Goal: Task Accomplishment & Management: Complete application form

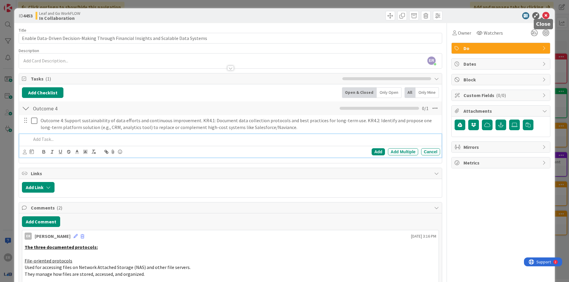
click at [542, 14] on icon at bounding box center [545, 15] width 7 height 7
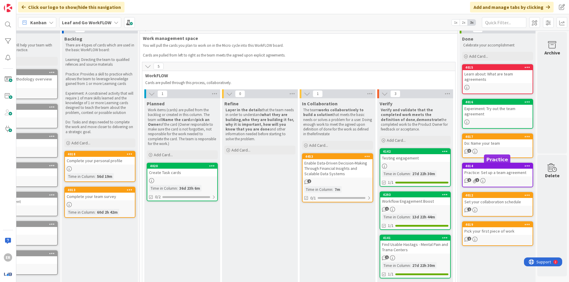
scroll to position [0, 39]
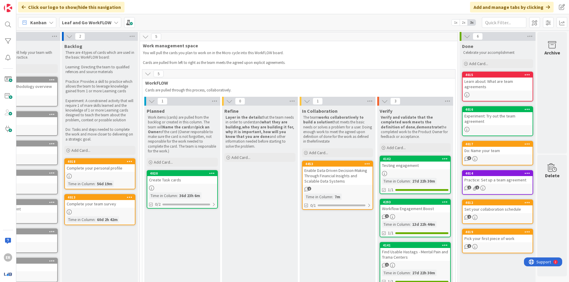
click at [79, 24] on b "Leaf and Go WorkFLOW" at bounding box center [86, 23] width 49 height 6
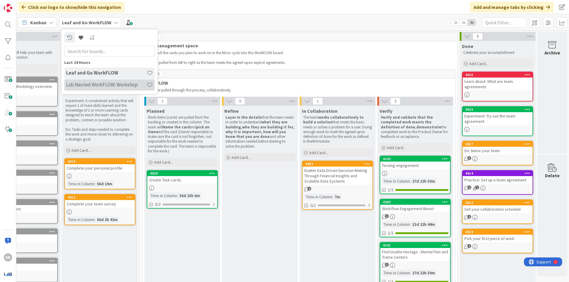
click at [87, 83] on h4 "Lab Nested WorkFLOW: Workshop" at bounding box center [106, 85] width 81 height 6
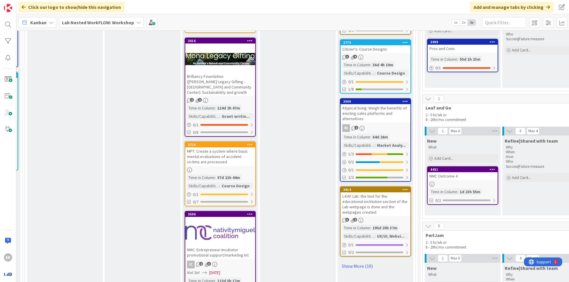
scroll to position [800, 544]
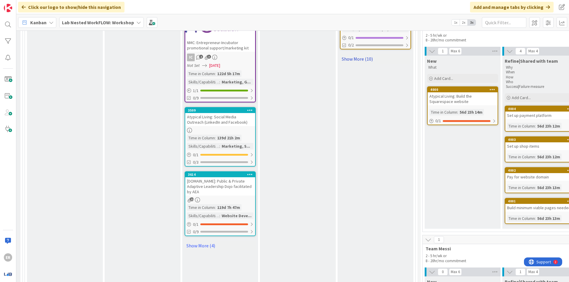
click at [357, 54] on link "Show More (10)" at bounding box center [375, 58] width 71 height 9
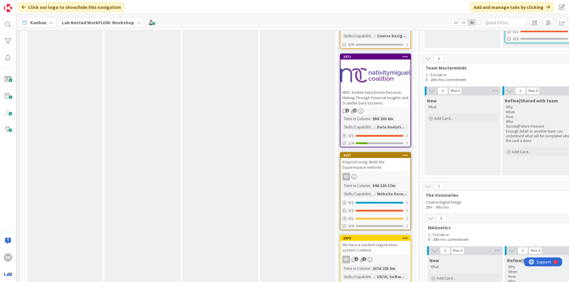
scroll to position [1126, 544]
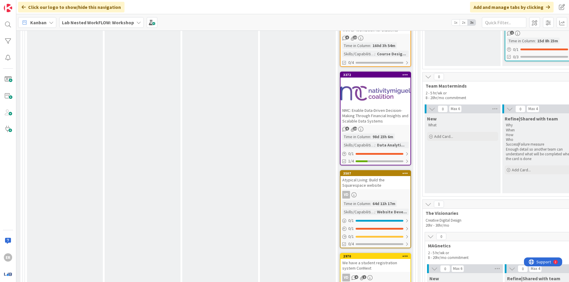
click at [370, 91] on div at bounding box center [375, 93] width 70 height 27
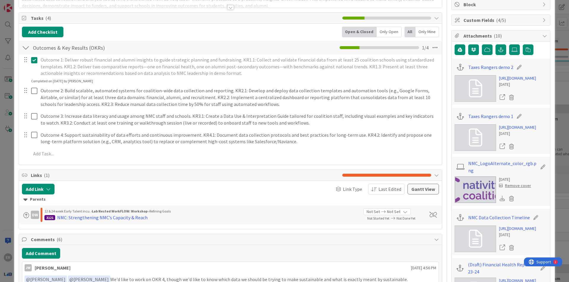
scroll to position [118, 0]
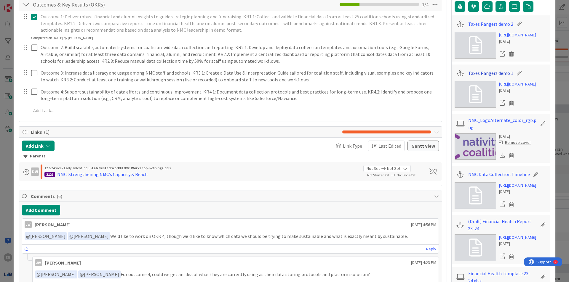
click at [482, 71] on link "Taxes Rangers demo 1" at bounding box center [490, 73] width 45 height 7
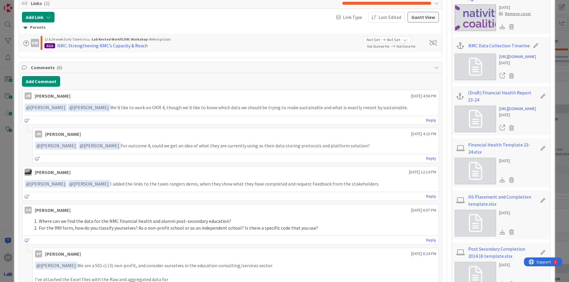
scroll to position [237, 0]
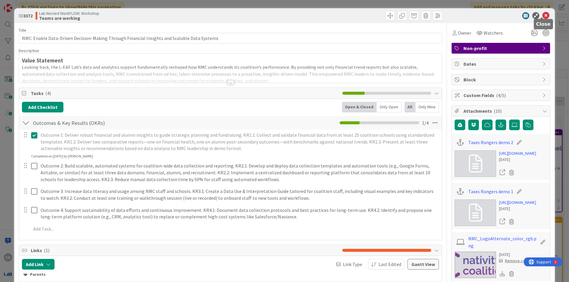
click at [542, 13] on icon at bounding box center [545, 15] width 7 height 7
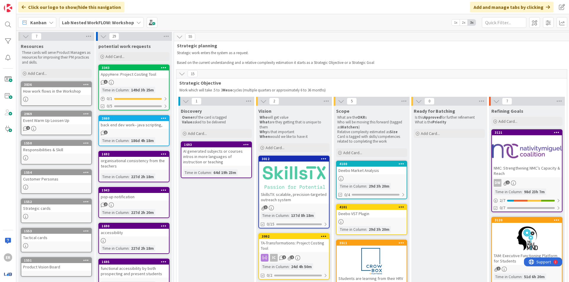
click at [111, 26] on span "Lab Nested WorkFLOW: Workshop" at bounding box center [98, 22] width 72 height 7
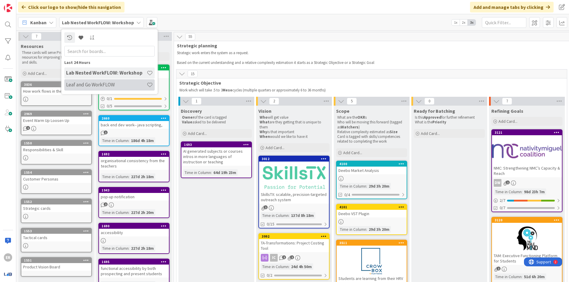
click at [100, 83] on h4 "Leaf and Go WorkFLOW" at bounding box center [106, 85] width 81 height 6
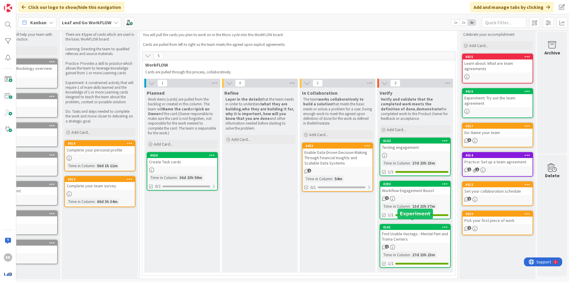
scroll to position [0, 39]
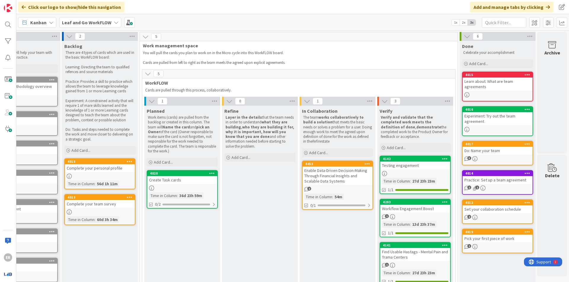
click at [352, 173] on div "Enable Data-Driven Decision-Making Through Financial Insights and Scalable Data…" at bounding box center [337, 176] width 70 height 18
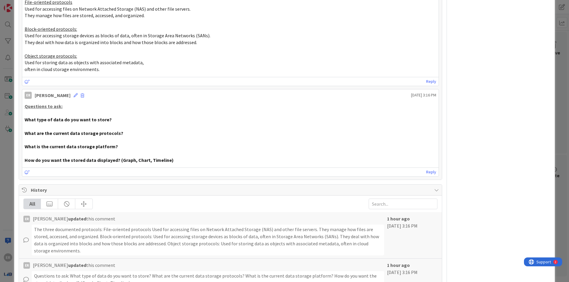
scroll to position [237, 0]
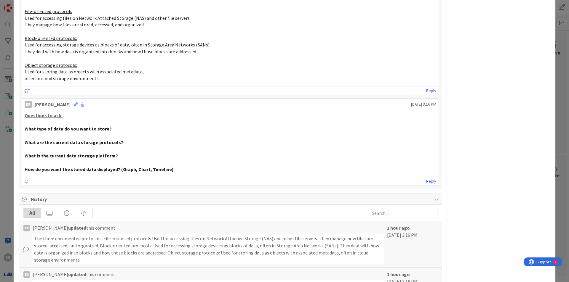
click at [118, 126] on p "What type of data do you want to store?" at bounding box center [230, 129] width 411 height 7
click at [121, 126] on p "What type of data do you want to store?" at bounding box center [230, 129] width 411 height 7
click at [115, 126] on p "What type of data do you want to store?" at bounding box center [230, 129] width 411 height 7
click at [108, 126] on p "What type of data do you want to store?" at bounding box center [230, 129] width 411 height 7
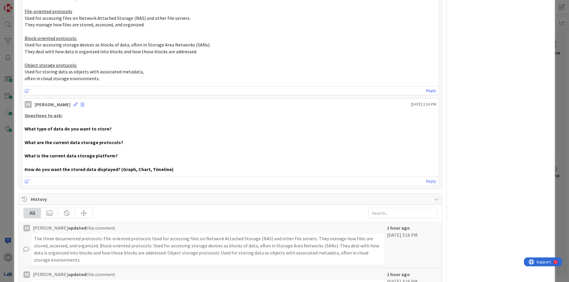
click at [100, 126] on strong "What type of data do you want to store?" at bounding box center [68, 129] width 87 height 6
click at [111, 126] on p "What type of data do you want to store?" at bounding box center [230, 129] width 411 height 7
click at [73, 102] on icon at bounding box center [75, 104] width 4 height 4
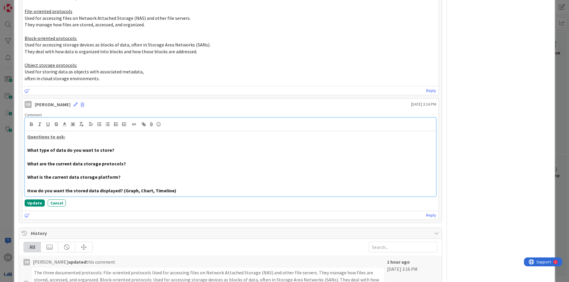
click at [121, 147] on p "What type of data do you want to store?" at bounding box center [230, 150] width 406 height 7
drag, startPoint x: 117, startPoint y: 143, endPoint x: 114, endPoint y: 142, distance: 3.7
click at [117, 147] on p "What type of data do you want to store?" at bounding box center [230, 150] width 406 height 7
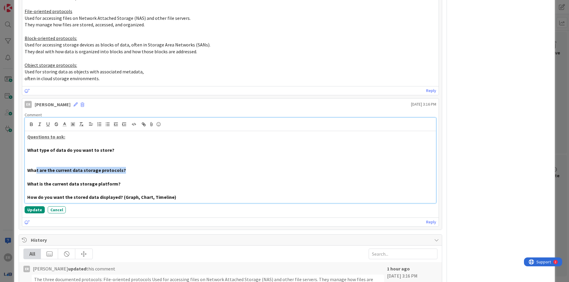
drag, startPoint x: 121, startPoint y: 162, endPoint x: 35, endPoint y: 160, distance: 85.6
click at [35, 167] on p "What are the current data storage protocols?" at bounding box center [230, 170] width 406 height 7
click at [64, 167] on strong "What are the current data storage protocols?" at bounding box center [76, 170] width 99 height 6
click at [122, 167] on p "What are the current data storage protocols?" at bounding box center [230, 170] width 406 height 7
click at [123, 181] on p "What is the current data storage platform?" at bounding box center [230, 184] width 406 height 7
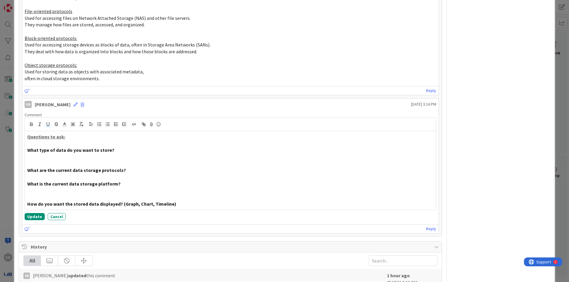
drag, startPoint x: 490, startPoint y: 188, endPoint x: 486, endPoint y: 189, distance: 4.3
click at [490, 188] on div "Owner Watchers Do Dates Block Custom Fields ( 0/0 ) Attachments Mirrors Metrics" at bounding box center [500, 129] width 99 height 686
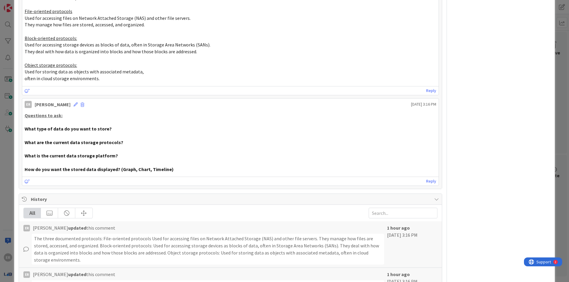
click at [89, 166] on strong "How do you want the stored data displayed? (Graph, Chart, Timeline)" at bounding box center [99, 169] width 149 height 6
click at [188, 166] on p "How do you want the stored data displayed? (Graph, Chart, Timeline)" at bounding box center [230, 169] width 411 height 7
click at [185, 166] on p "How do you want the stored data displayed? (Graph, Chart, Timeline)" at bounding box center [230, 169] width 411 height 7
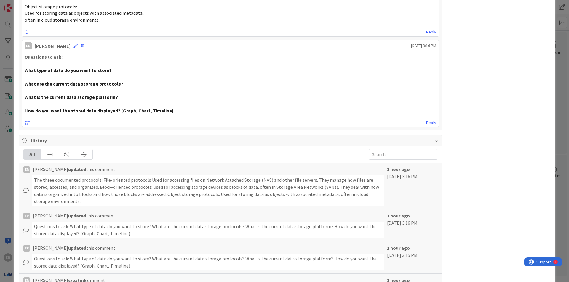
scroll to position [296, 0]
click at [181, 100] on p at bounding box center [230, 103] width 411 height 7
click at [119, 100] on p at bounding box center [230, 103] width 411 height 7
click at [122, 93] on p "What is the current data storage platform?" at bounding box center [230, 96] width 411 height 7
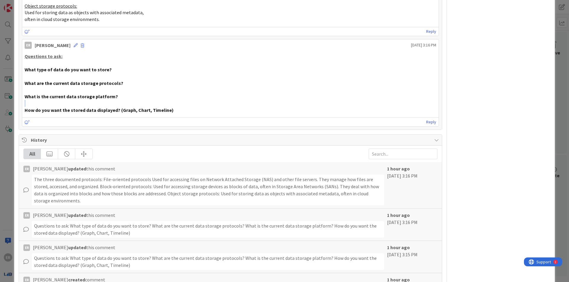
click at [118, 93] on p "What is the current data storage platform?" at bounding box center [230, 96] width 411 height 7
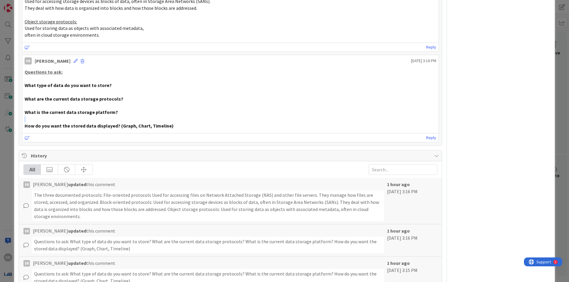
scroll to position [267, 0]
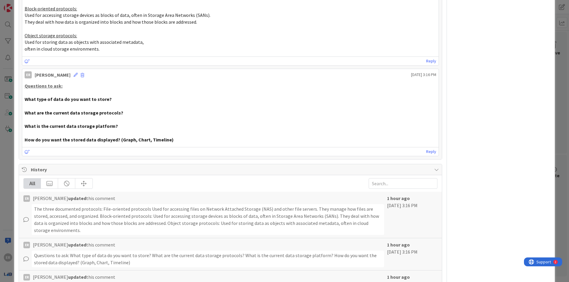
click at [101, 96] on strong "What type of data do you want to store?" at bounding box center [68, 99] width 87 height 6
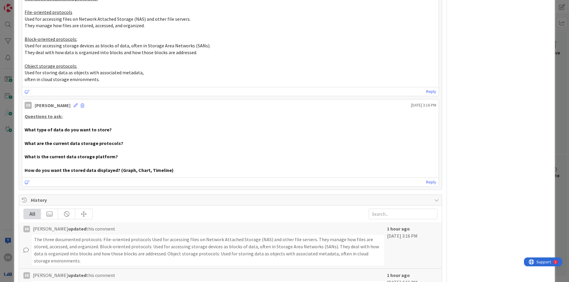
scroll to position [207, 0]
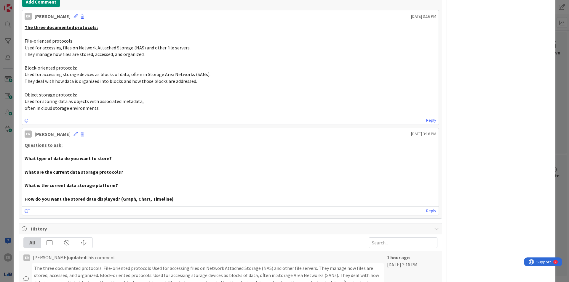
click at [104, 162] on p at bounding box center [230, 165] width 411 height 7
click at [110, 155] on p "What type of data do you want to store?" at bounding box center [230, 158] width 411 height 7
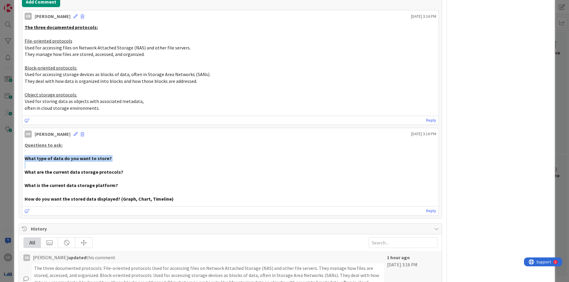
click at [110, 155] on p "What type of data do you want to store?" at bounding box center [230, 158] width 411 height 7
click at [109, 155] on p "What type of data do you want to store?" at bounding box center [230, 158] width 411 height 7
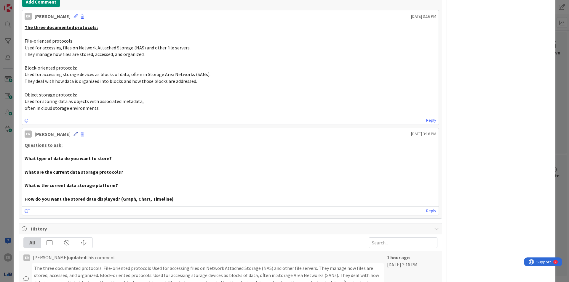
click at [73, 132] on icon at bounding box center [75, 134] width 4 height 4
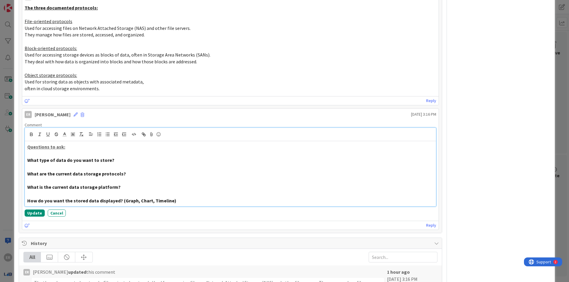
scroll to position [237, 0]
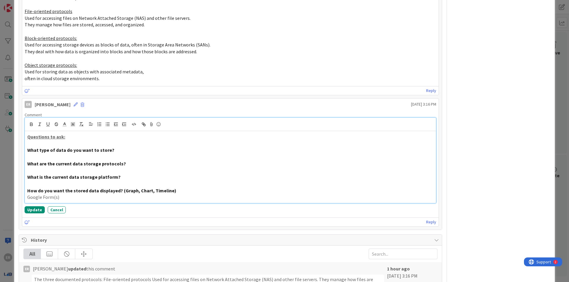
click at [120, 174] on p "What is the current data storage platform?" at bounding box center [230, 177] width 406 height 7
click at [53, 194] on p "Google Form(s)" at bounding box center [230, 197] width 406 height 7
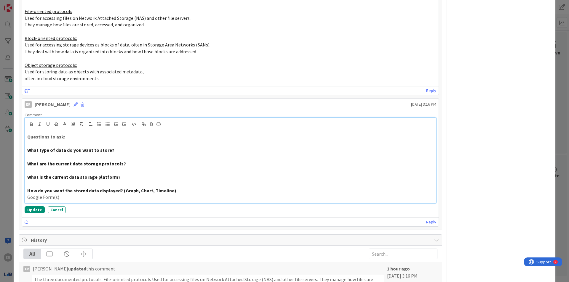
click at [55, 181] on p at bounding box center [230, 184] width 406 height 7
click at [51, 181] on p at bounding box center [230, 184] width 406 height 7
click at [75, 181] on p "[URL][DOMAIN_NAME]" at bounding box center [230, 184] width 406 height 7
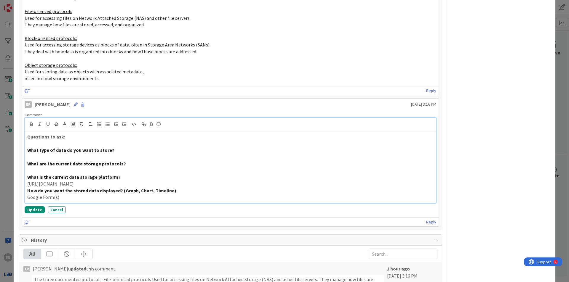
click at [75, 181] on p "[URL][DOMAIN_NAME]" at bounding box center [230, 184] width 406 height 7
click at [112, 174] on strong "What is the current data storage platform?" at bounding box center [73, 177] width 93 height 6
click at [104, 181] on p "[URL][DOMAIN_NAME]" at bounding box center [230, 184] width 406 height 7
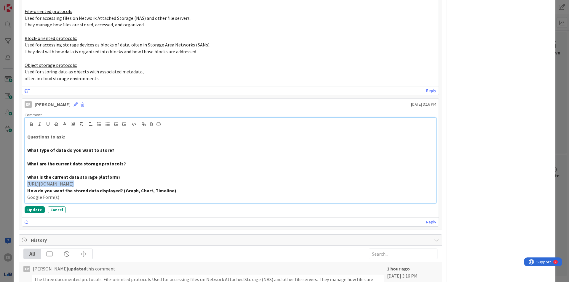
click at [104, 181] on p "[URL][DOMAIN_NAME]" at bounding box center [230, 184] width 406 height 7
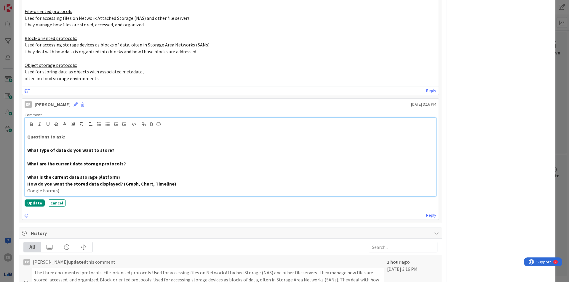
click at [120, 174] on p "What is the current data storage platform?" at bounding box center [230, 177] width 406 height 7
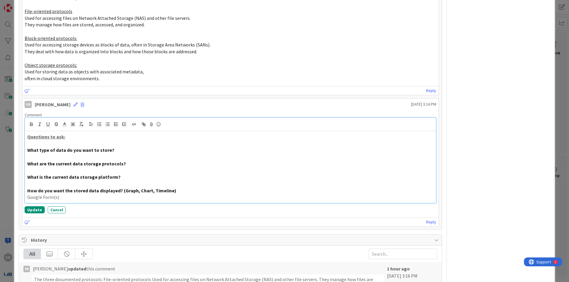
click at [99, 194] on p "Google Form(s)" at bounding box center [230, 197] width 406 height 7
click at [203, 181] on p at bounding box center [230, 184] width 406 height 7
click at [59, 167] on p at bounding box center [230, 170] width 406 height 7
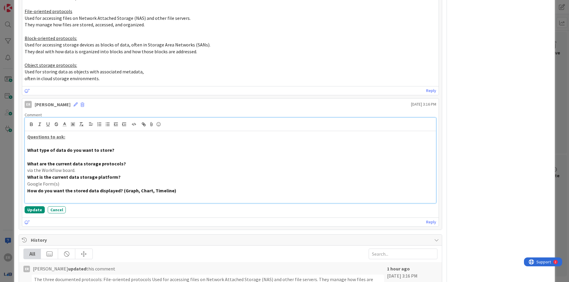
click at [85, 161] on p "What are the current data storage protocols?" at bounding box center [230, 164] width 406 height 7
click at [85, 154] on p at bounding box center [230, 157] width 406 height 7
click at [43, 154] on p "Finaancical Health Reports" at bounding box center [230, 157] width 406 height 7
click at [44, 154] on p "Finaancical Health Reports" at bounding box center [230, 157] width 406 height 7
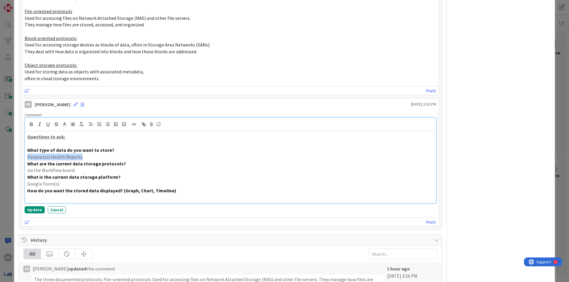
click at [48, 154] on p "Finaancical Health Reports" at bounding box center [230, 157] width 406 height 7
click at [52, 154] on p "Finaancical Health Reports" at bounding box center [230, 157] width 406 height 7
click at [75, 194] on p at bounding box center [230, 197] width 406 height 7
click at [30, 206] on button "Update" at bounding box center [35, 209] width 20 height 7
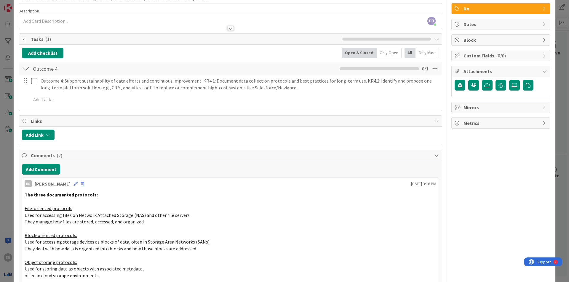
scroll to position [0, 0]
